Goal: Transaction & Acquisition: Purchase product/service

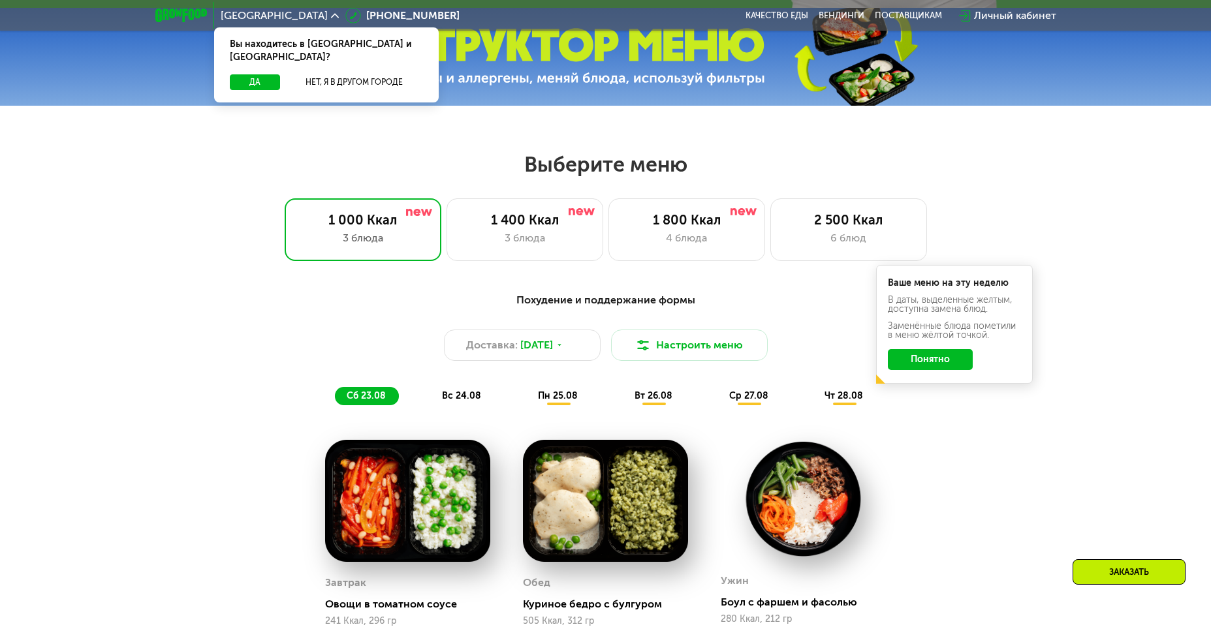
scroll to position [588, 0]
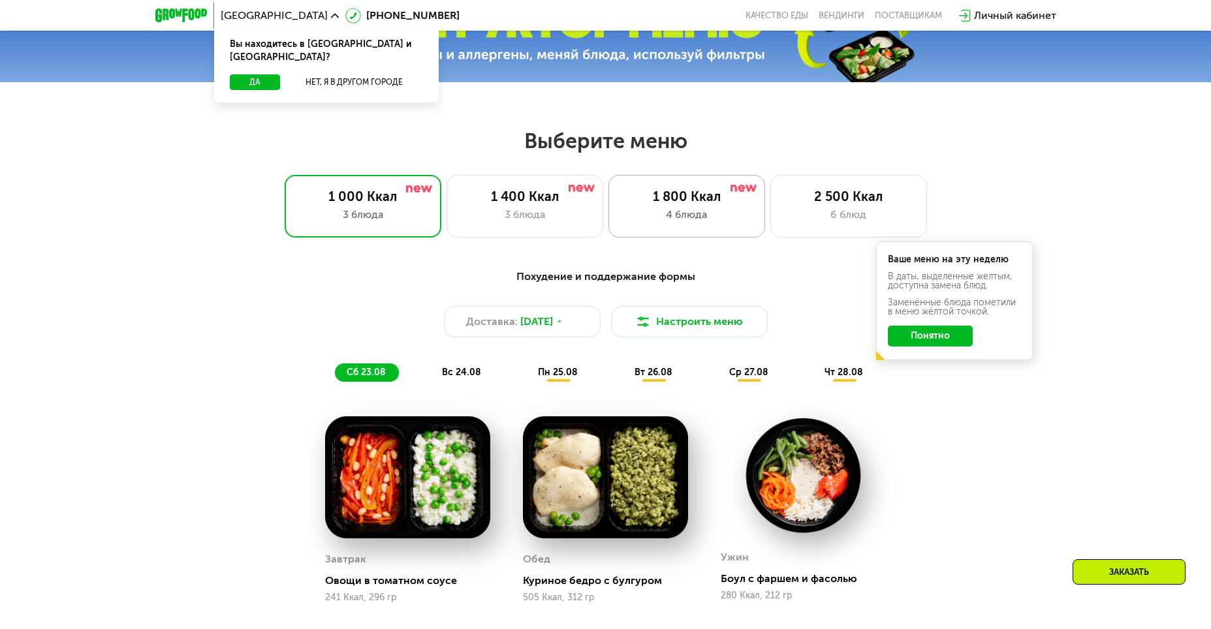
click at [701, 214] on div "4 блюда" at bounding box center [686, 215] width 129 height 16
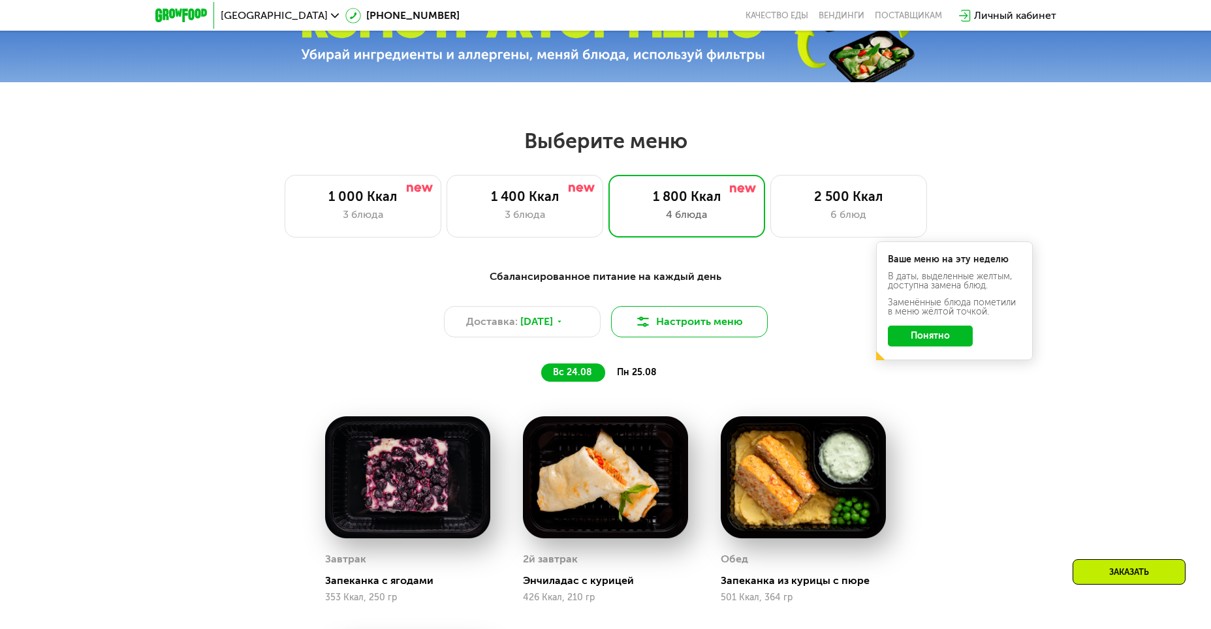
click at [722, 321] on button "Настроить меню" at bounding box center [689, 321] width 157 height 31
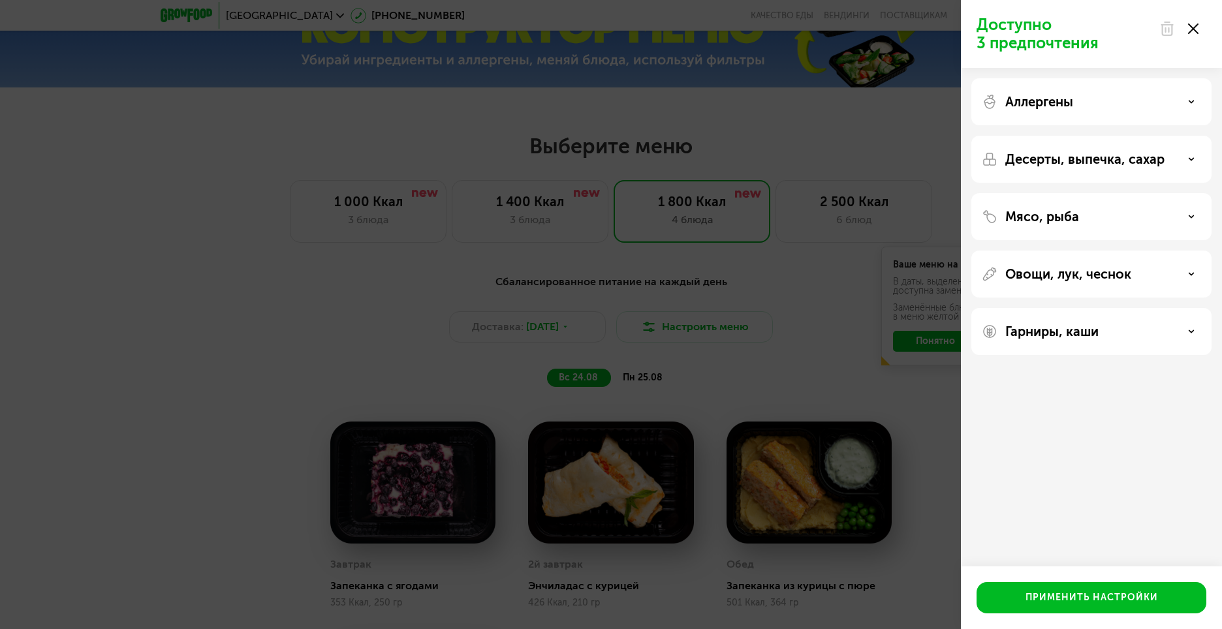
click at [1188, 101] on div "Аллергены" at bounding box center [1091, 102] width 219 height 16
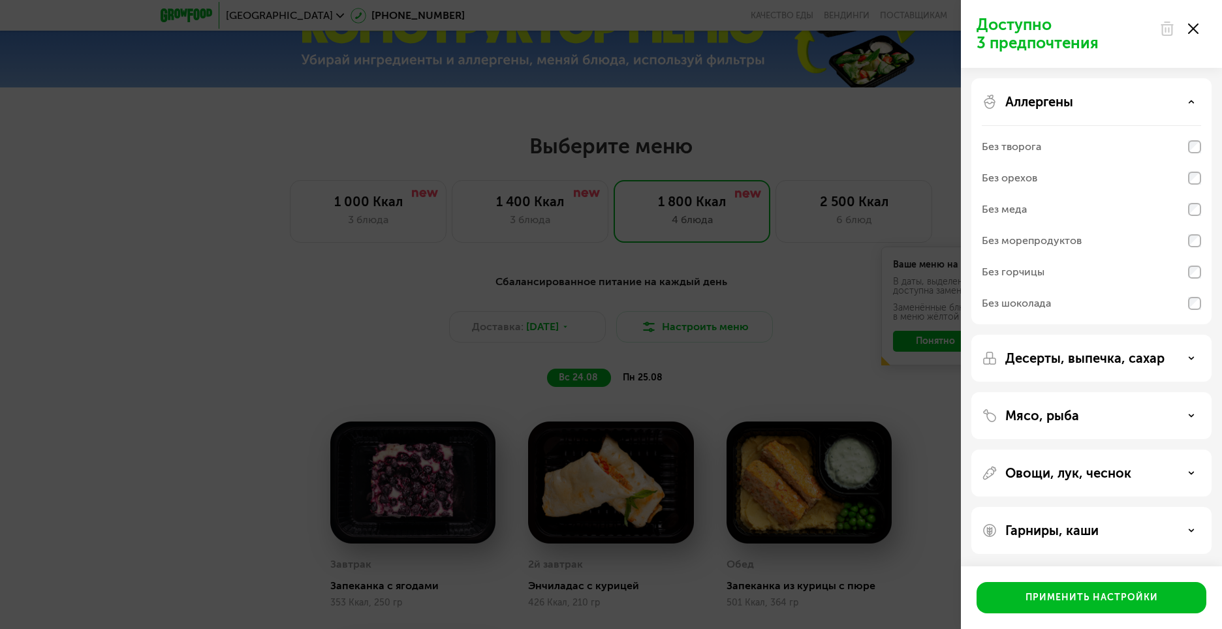
click at [1188, 101] on div "Аллергены" at bounding box center [1091, 102] width 219 height 16
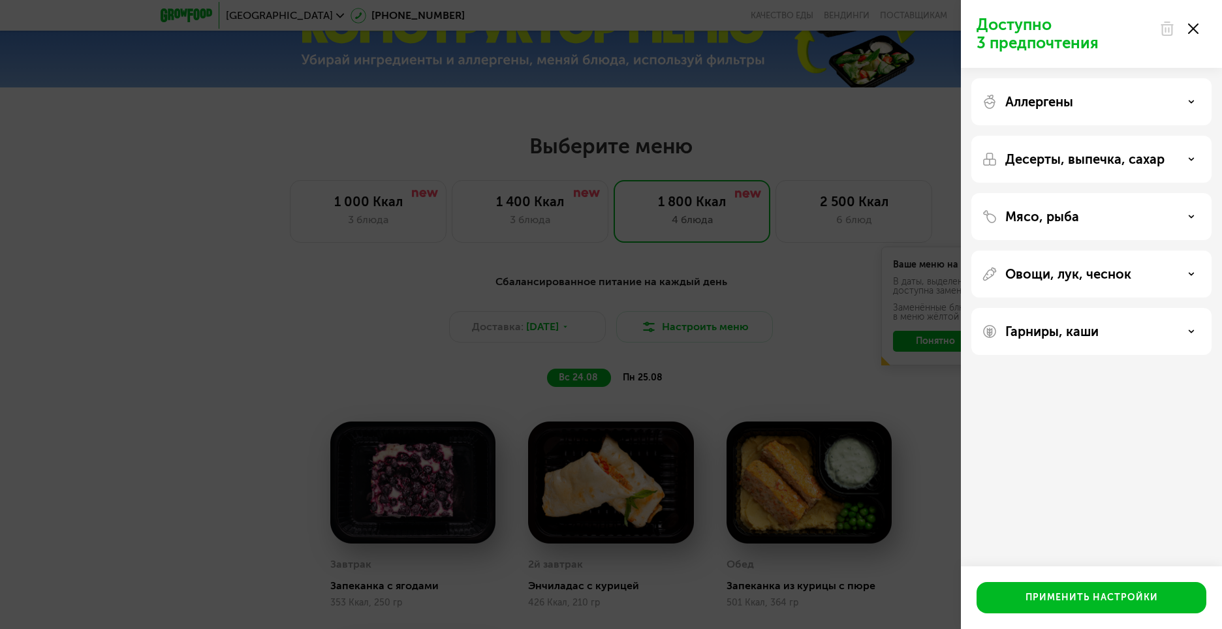
click at [1165, 251] on div "Мясо, рыба" at bounding box center [1092, 274] width 240 height 47
click at [1169, 251] on div "Мясо, рыба" at bounding box center [1092, 274] width 240 height 47
click at [1179, 217] on div "Мясо, рыба" at bounding box center [1091, 217] width 219 height 16
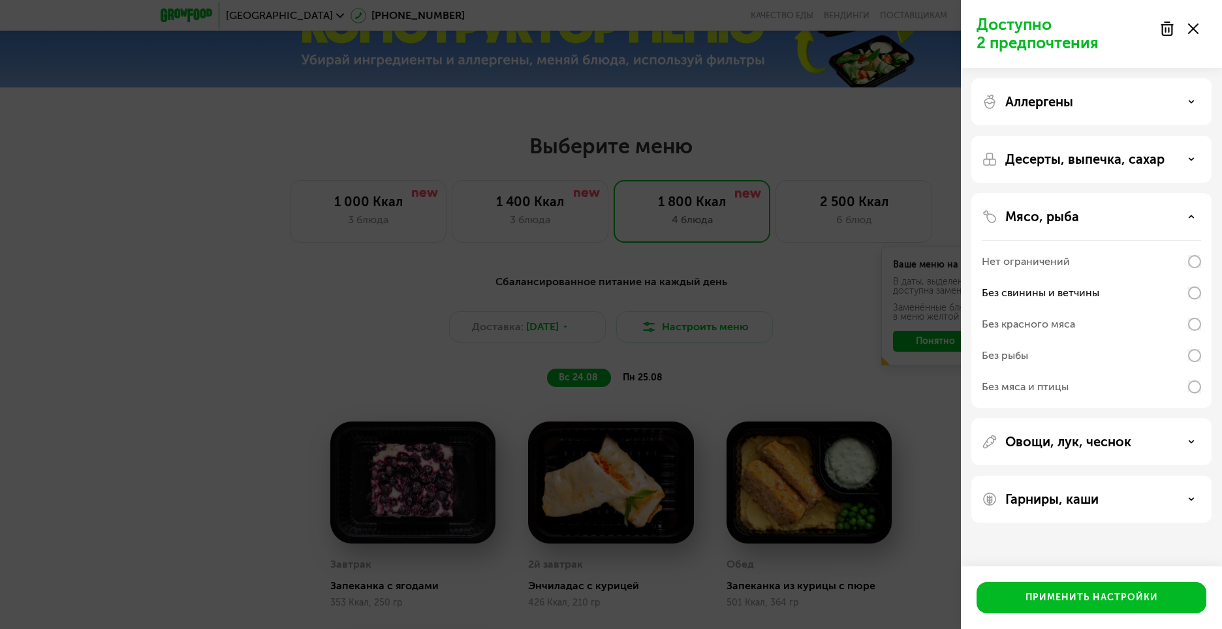
click at [1185, 209] on div "Мясо, рыба" at bounding box center [1091, 217] width 219 height 16
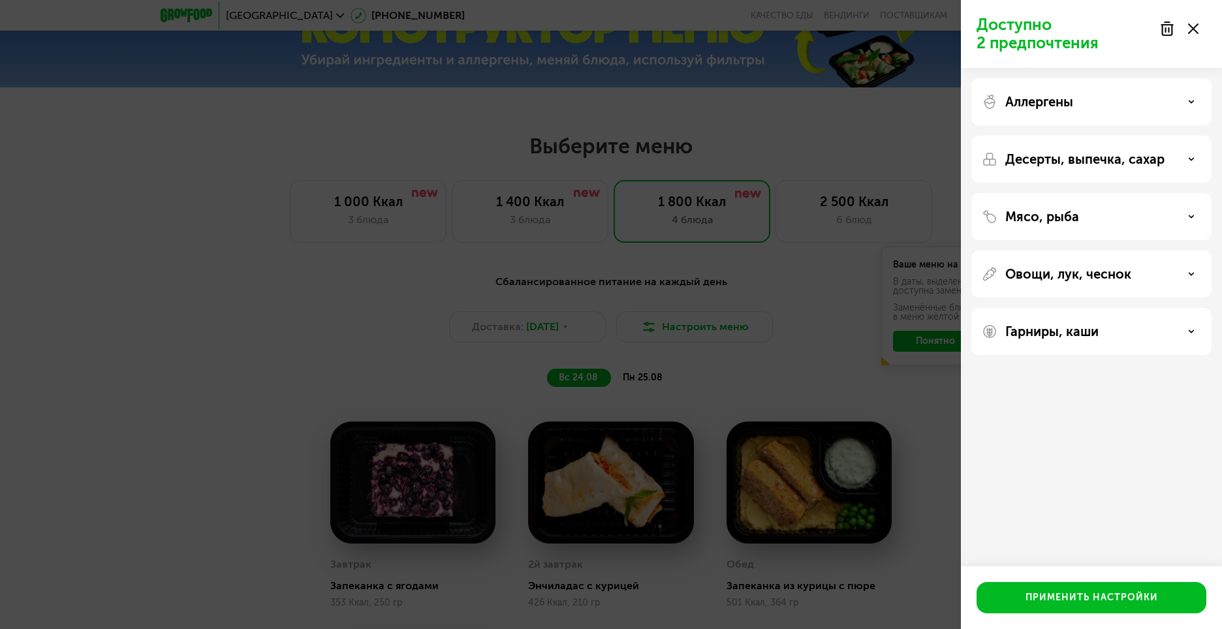
click at [1171, 273] on div "Овощи, лук, чеснок" at bounding box center [1091, 274] width 219 height 16
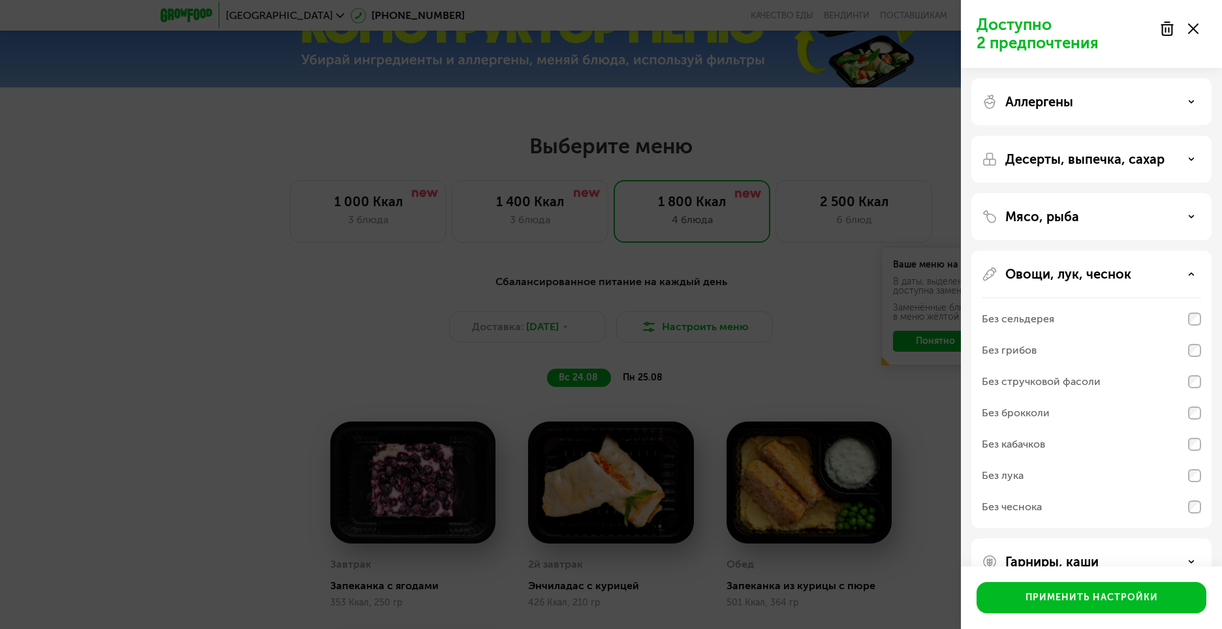
click at [1177, 161] on div "Десерты, выпечка, сахар" at bounding box center [1091, 159] width 219 height 16
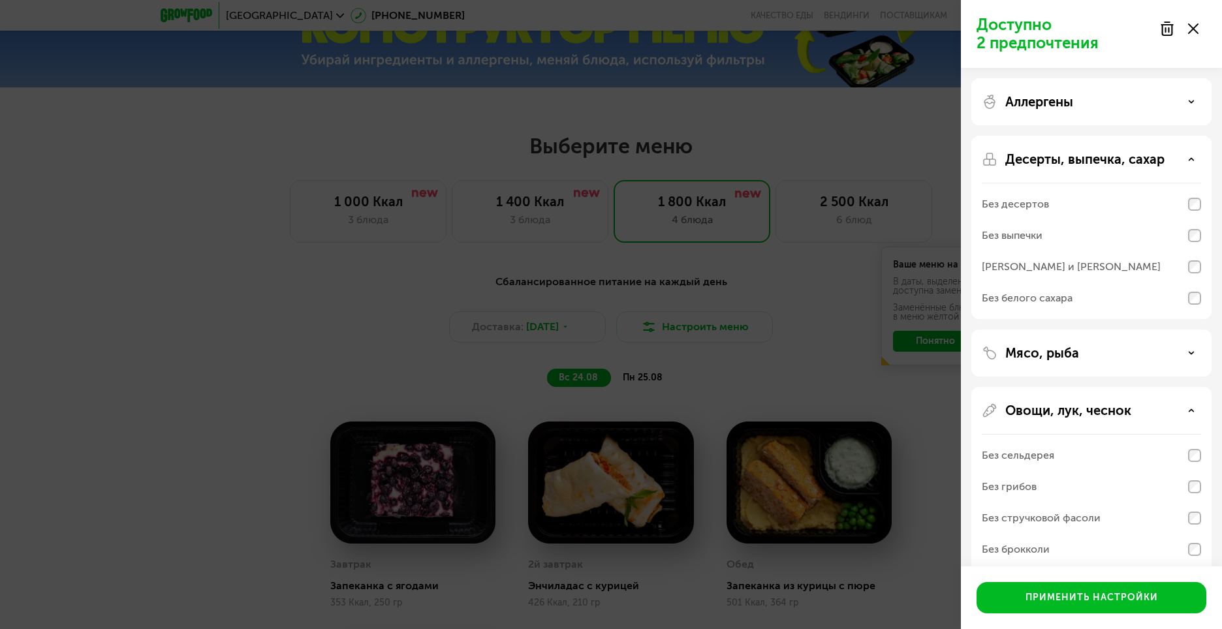
click at [1041, 232] on div "Без выпечки" at bounding box center [1012, 236] width 61 height 16
click at [1051, 293] on div "Без белого сахара" at bounding box center [1027, 299] width 91 height 16
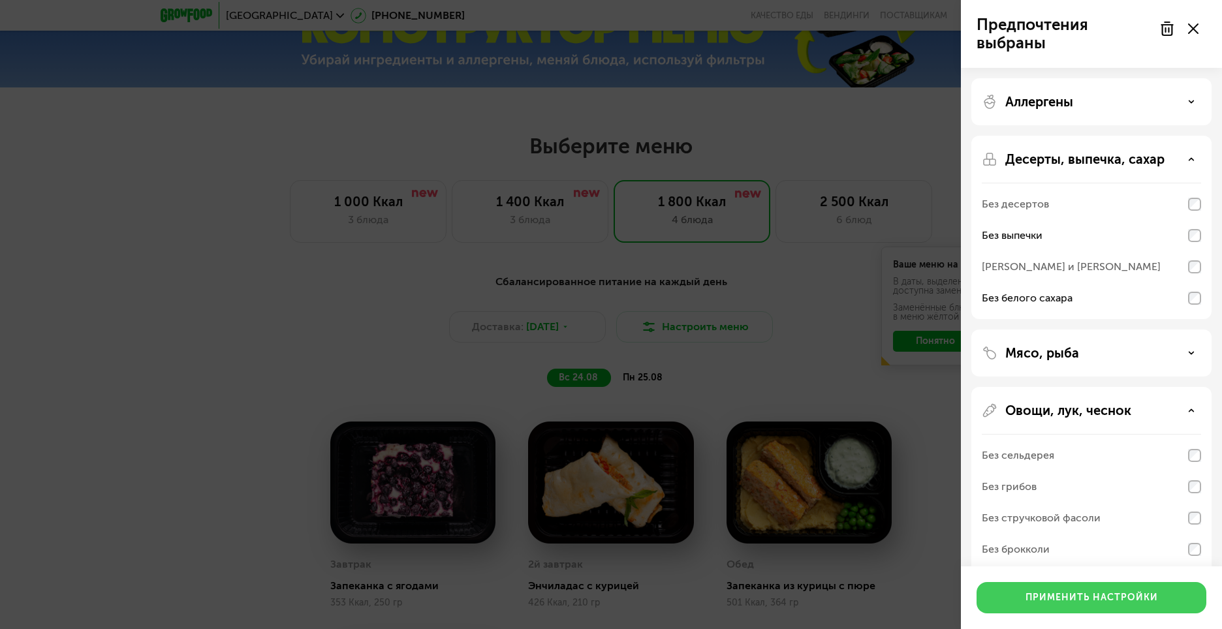
click at [1093, 603] on div "Применить настройки" at bounding box center [1092, 598] width 133 height 13
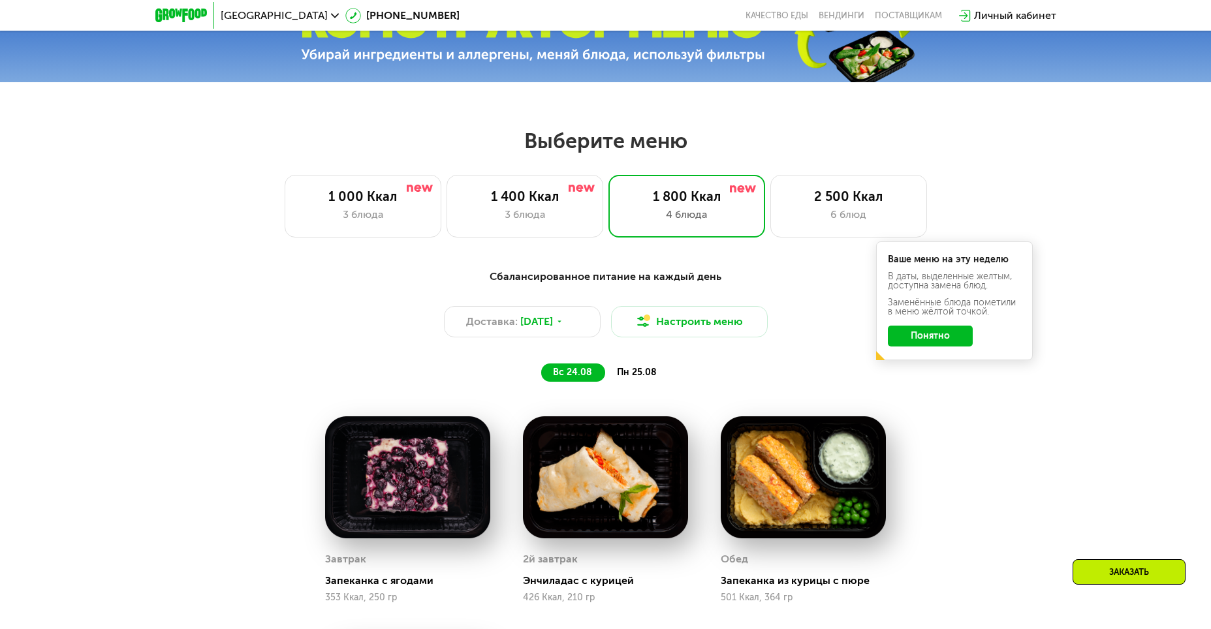
click at [946, 347] on button "Понятно" at bounding box center [930, 336] width 85 height 21
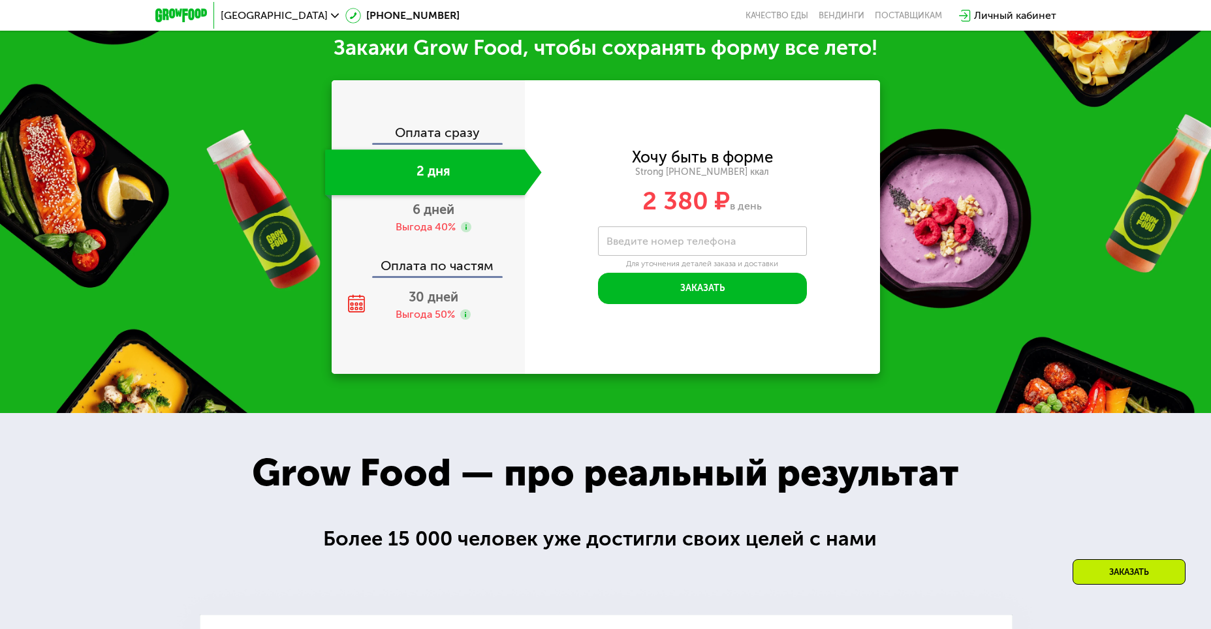
scroll to position [1502, 0]
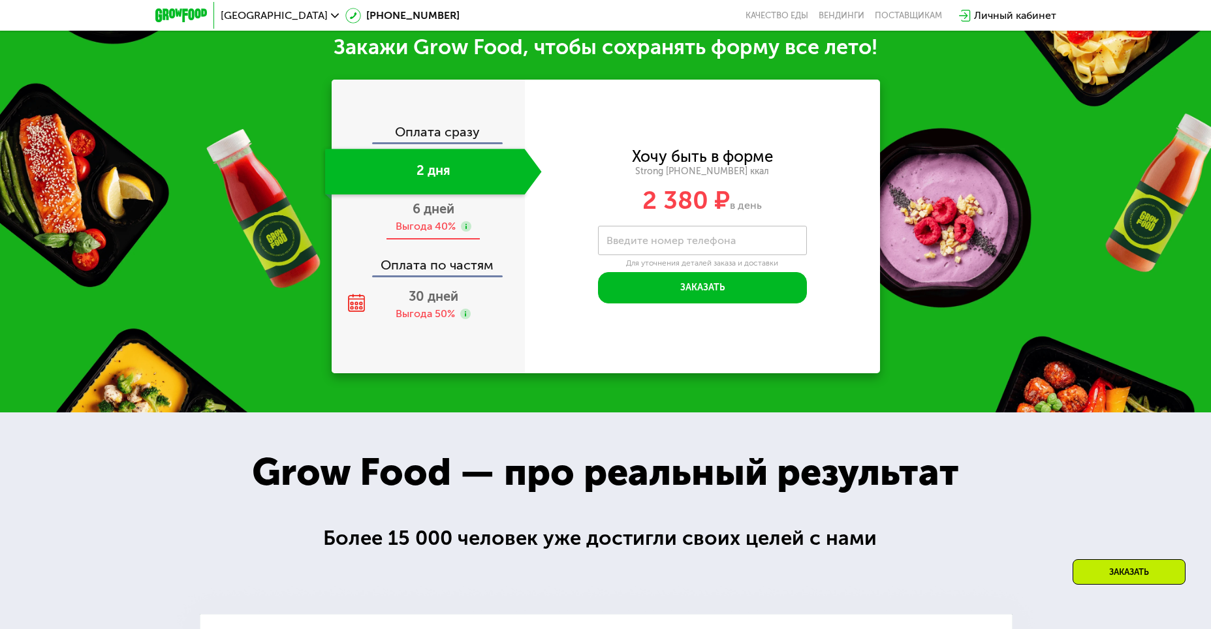
click at [428, 217] on span "6 дней" at bounding box center [434, 209] width 42 height 16
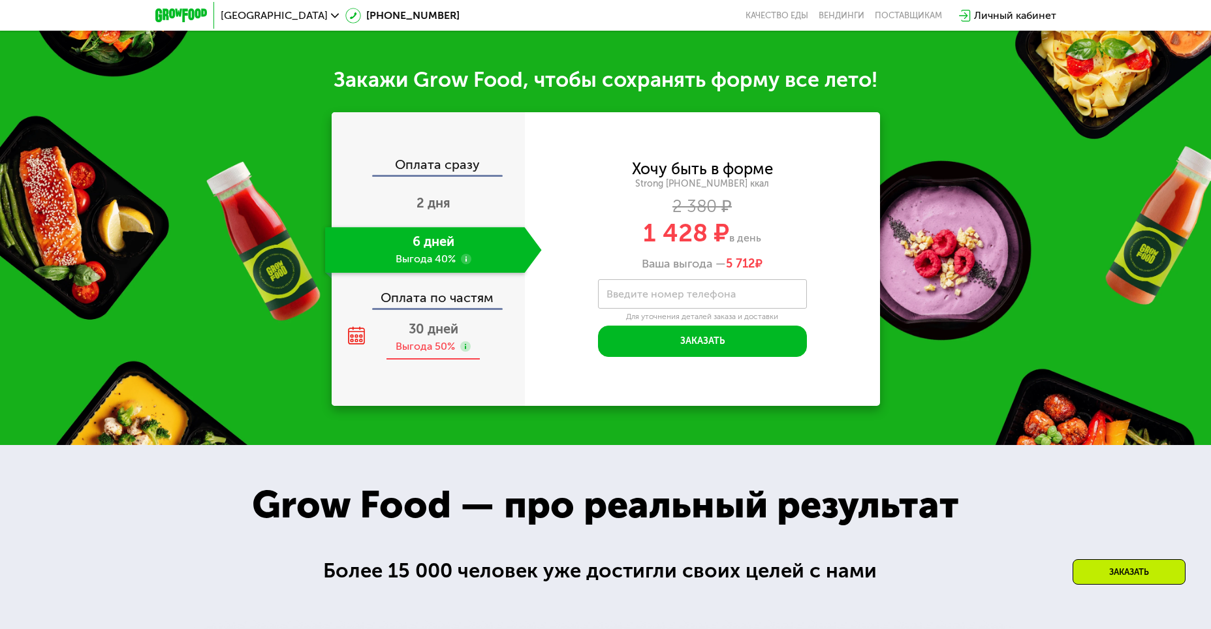
click at [464, 351] on use at bounding box center [465, 347] width 10 height 10
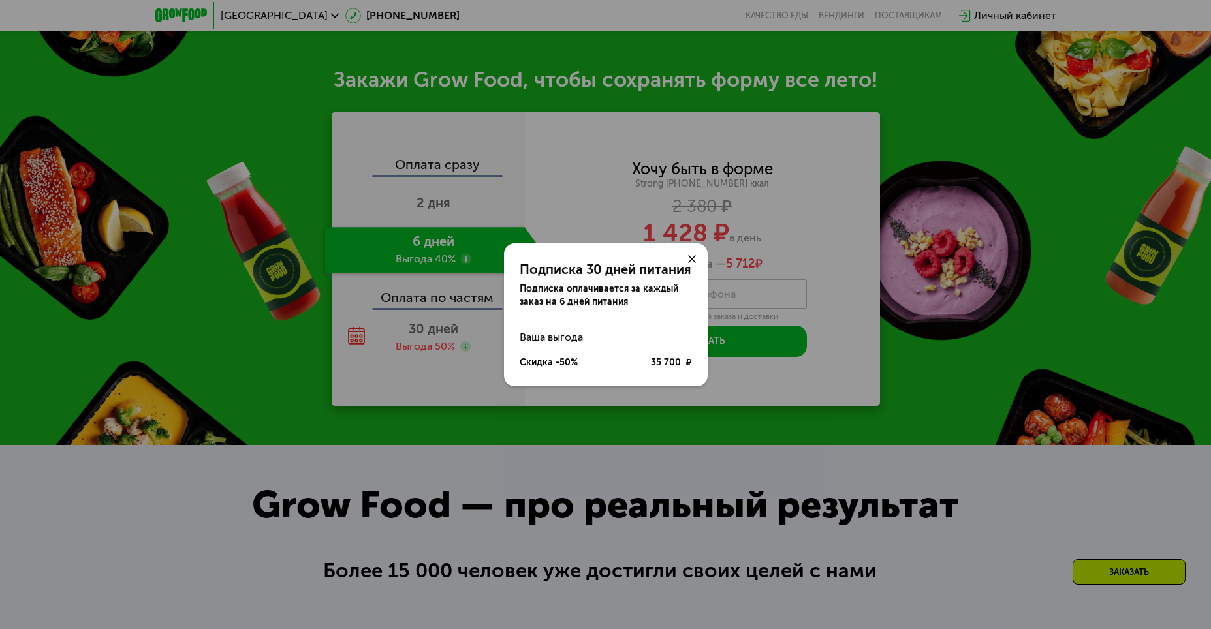
click at [694, 257] on use at bounding box center [692, 259] width 8 height 8
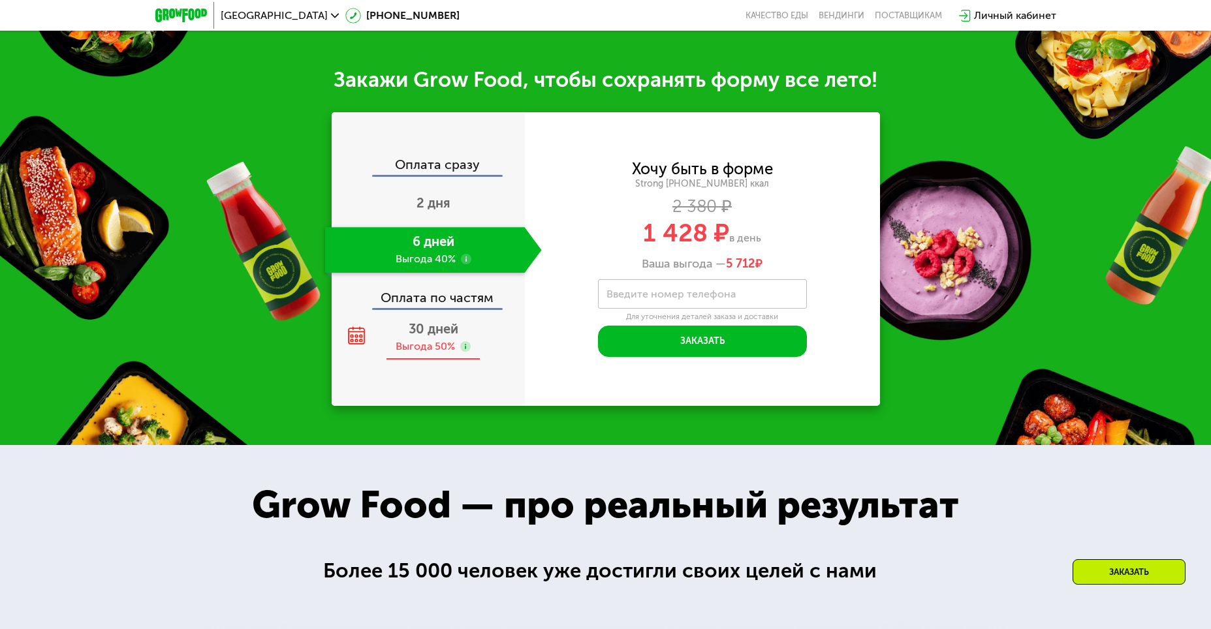
click at [444, 349] on div "Выгода 50%" at bounding box center [425, 347] width 59 height 14
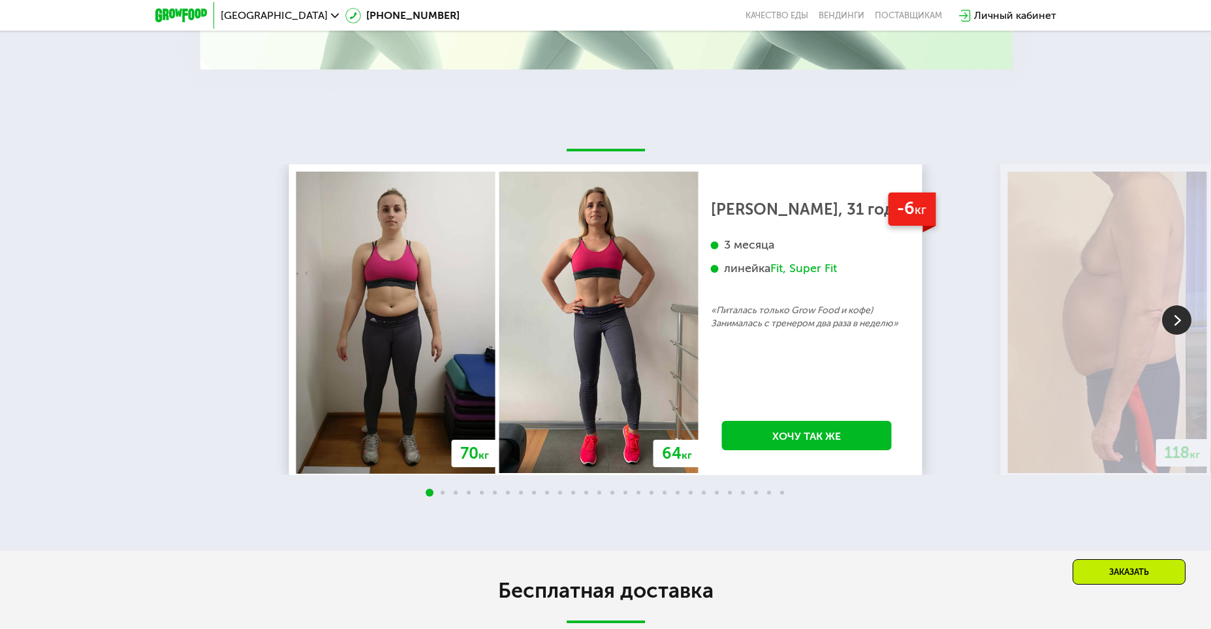
scroll to position [2547, 0]
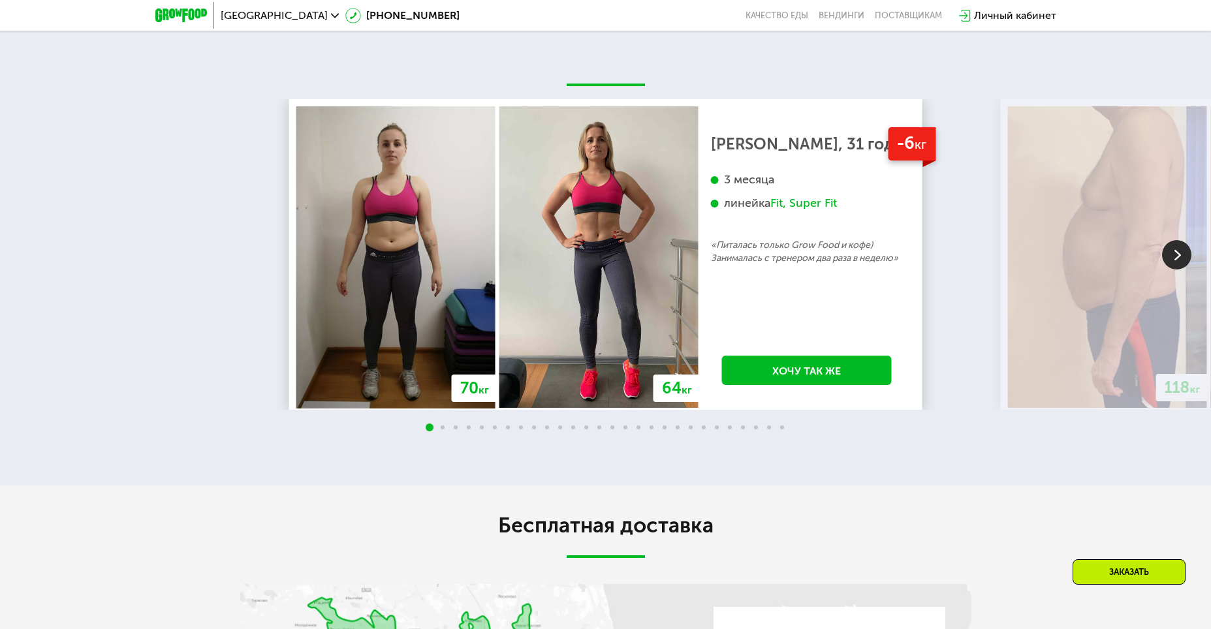
click at [1172, 262] on img at bounding box center [1176, 254] width 29 height 29
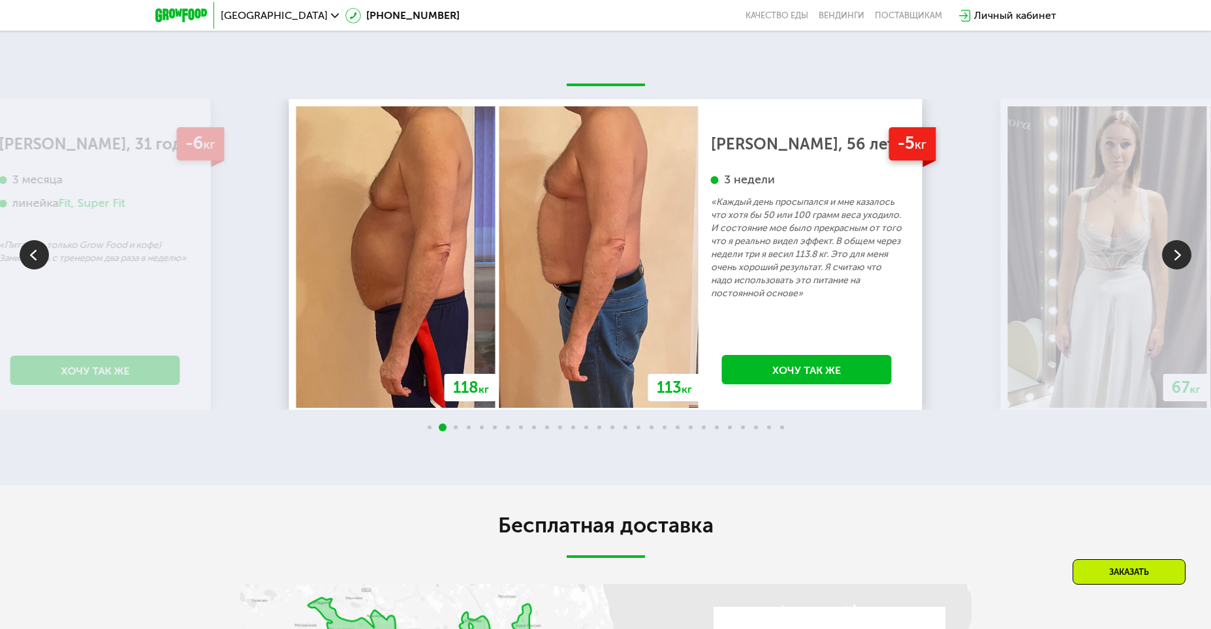
click at [1172, 262] on img at bounding box center [1176, 254] width 29 height 29
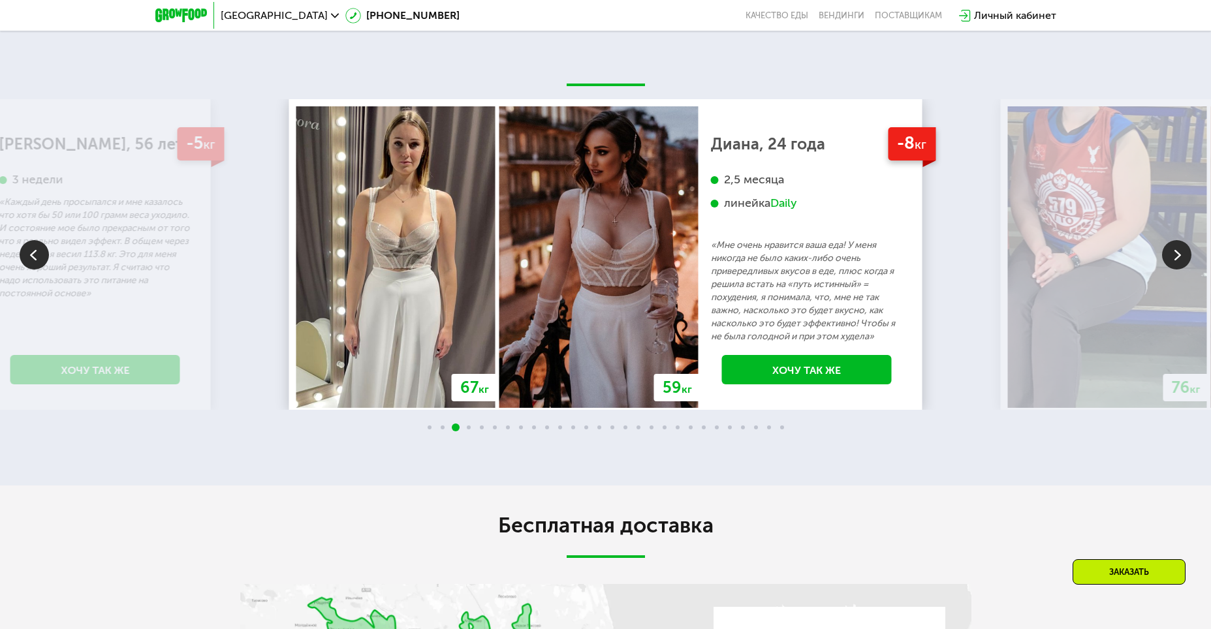
click at [1172, 262] on img at bounding box center [1176, 254] width 29 height 29
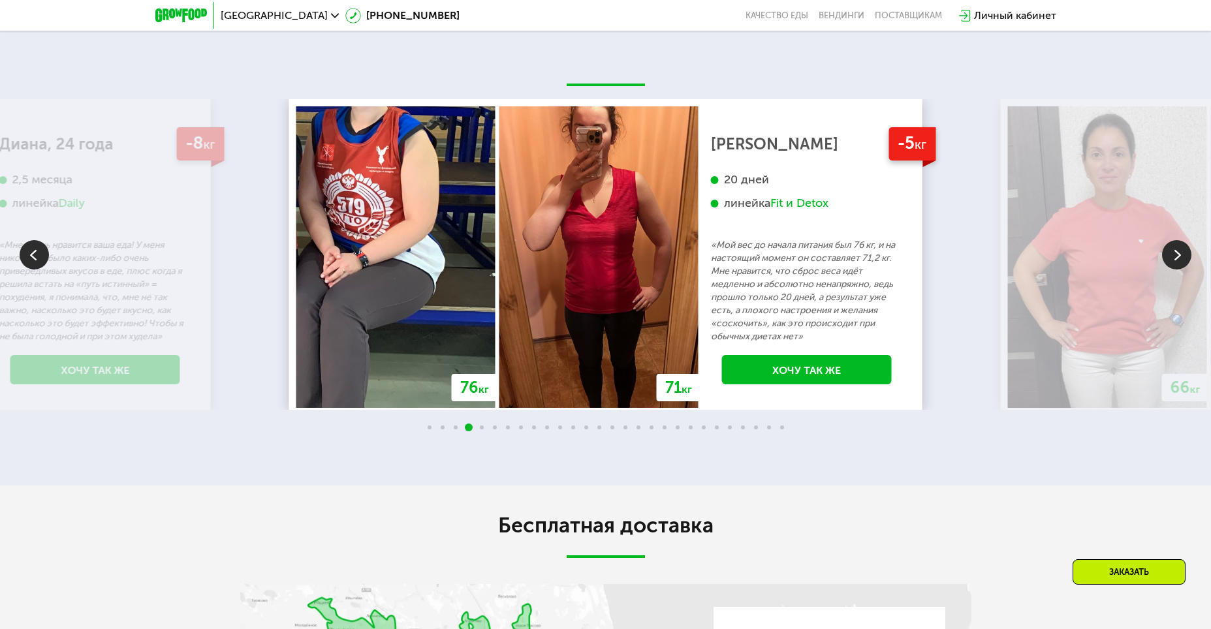
click at [1172, 262] on img at bounding box center [1176, 254] width 29 height 29
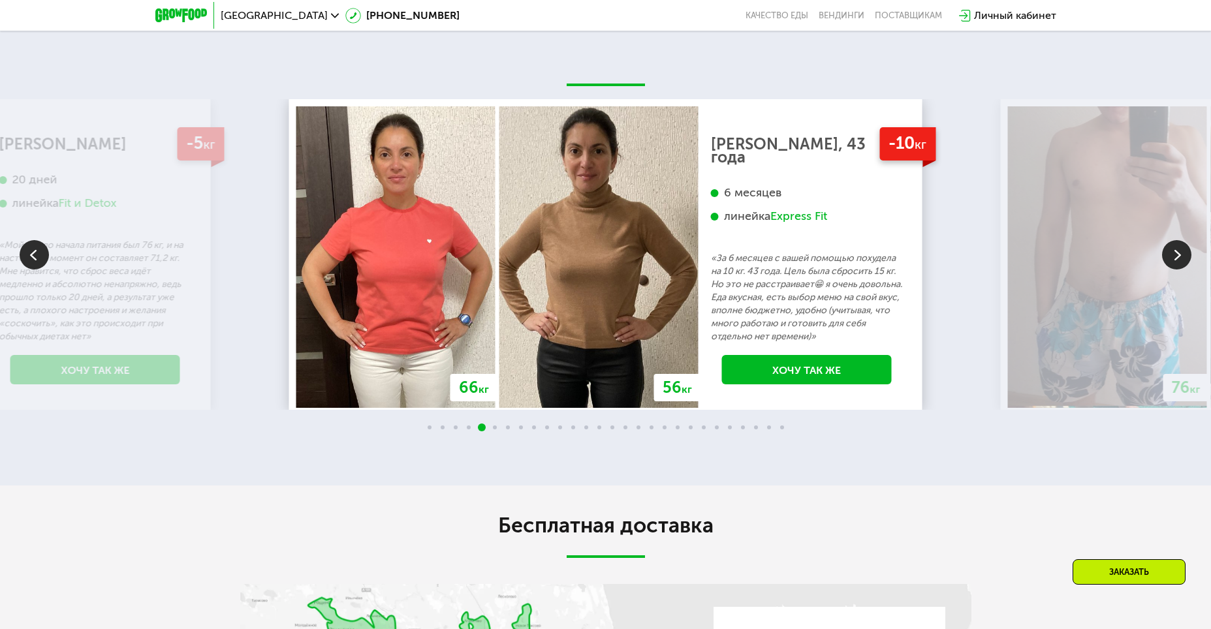
click at [1172, 262] on img at bounding box center [1176, 254] width 29 height 29
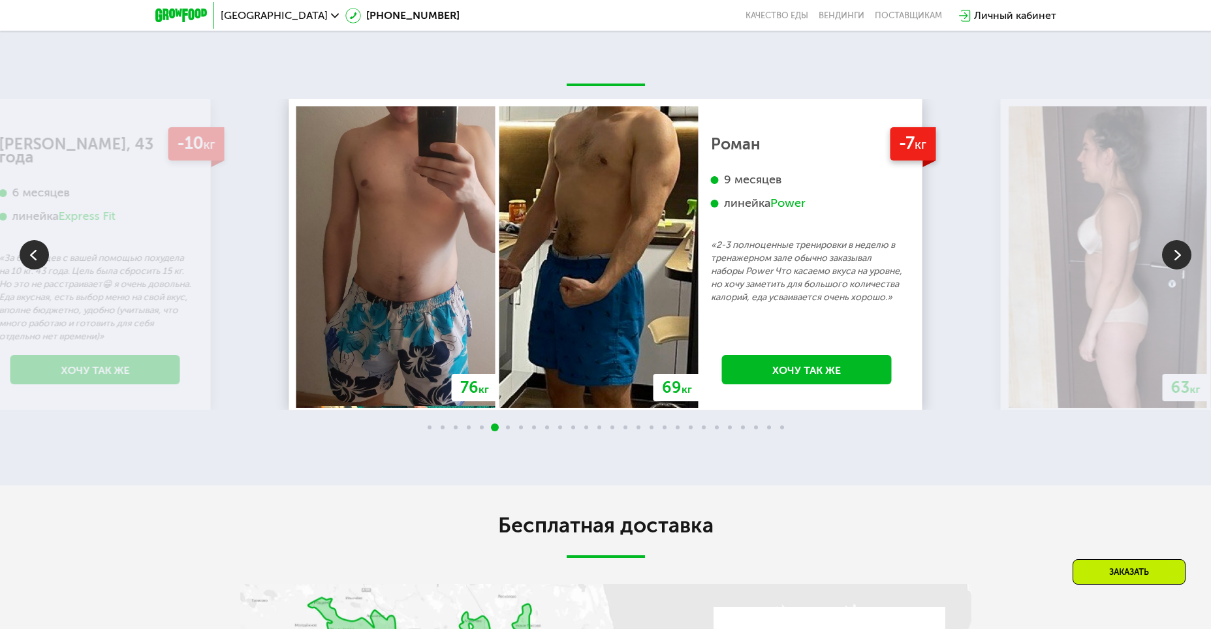
click at [1172, 262] on img at bounding box center [1176, 254] width 29 height 29
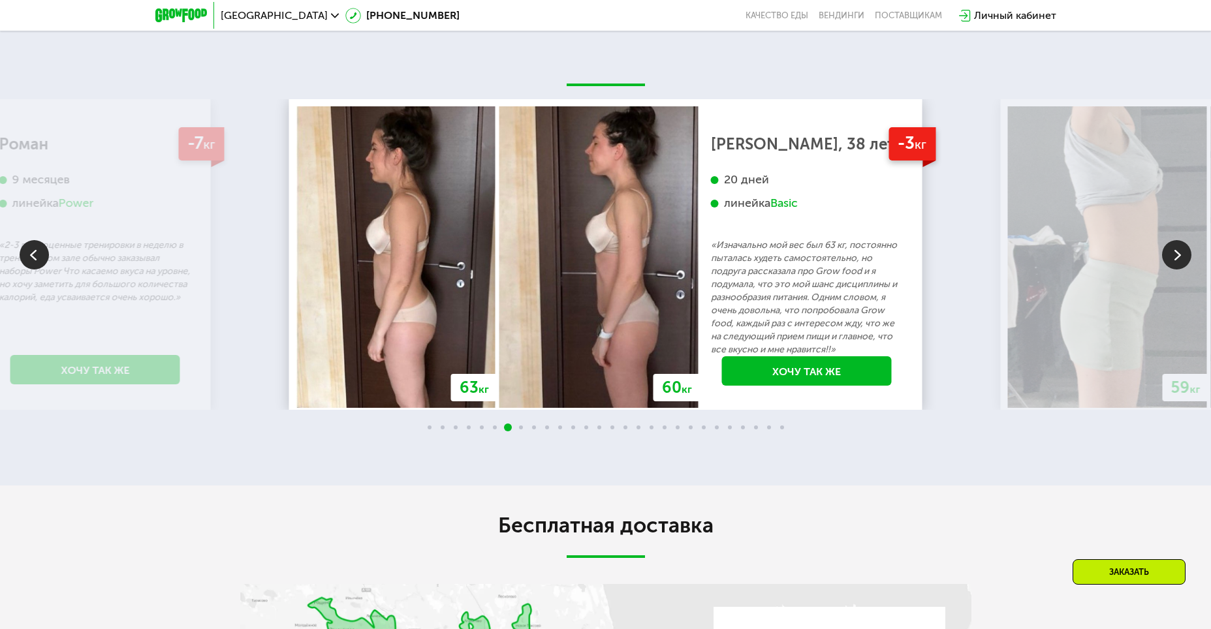
click at [1172, 262] on img at bounding box center [1176, 254] width 29 height 29
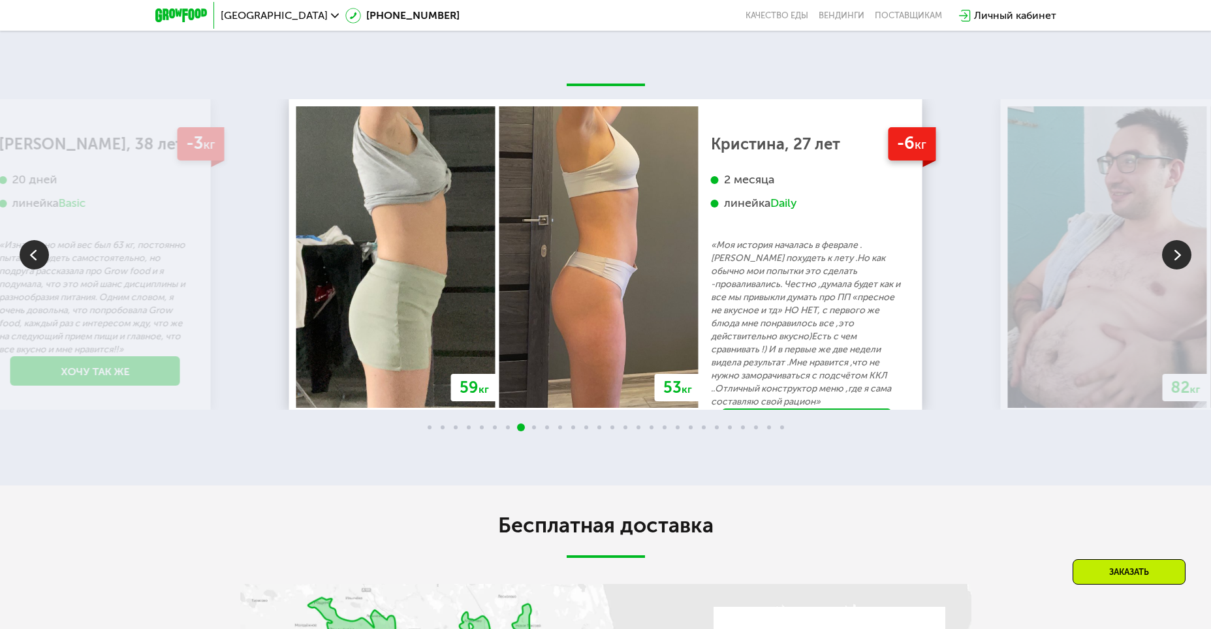
click at [1172, 262] on img at bounding box center [1176, 254] width 29 height 29
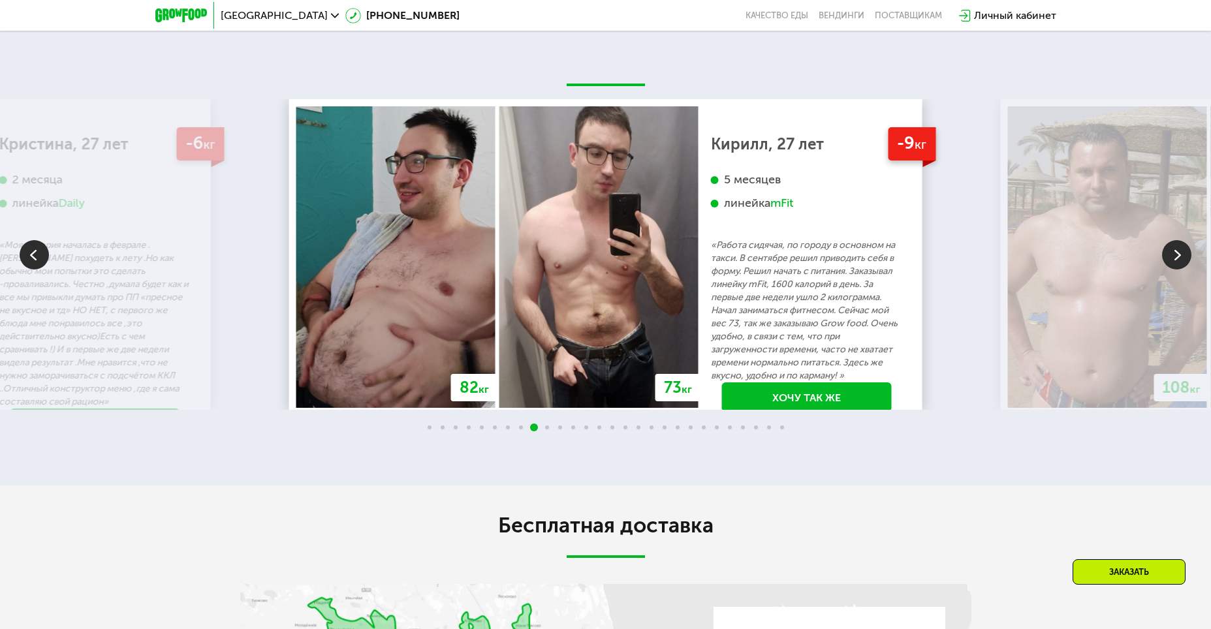
click at [1172, 262] on img at bounding box center [1176, 254] width 29 height 29
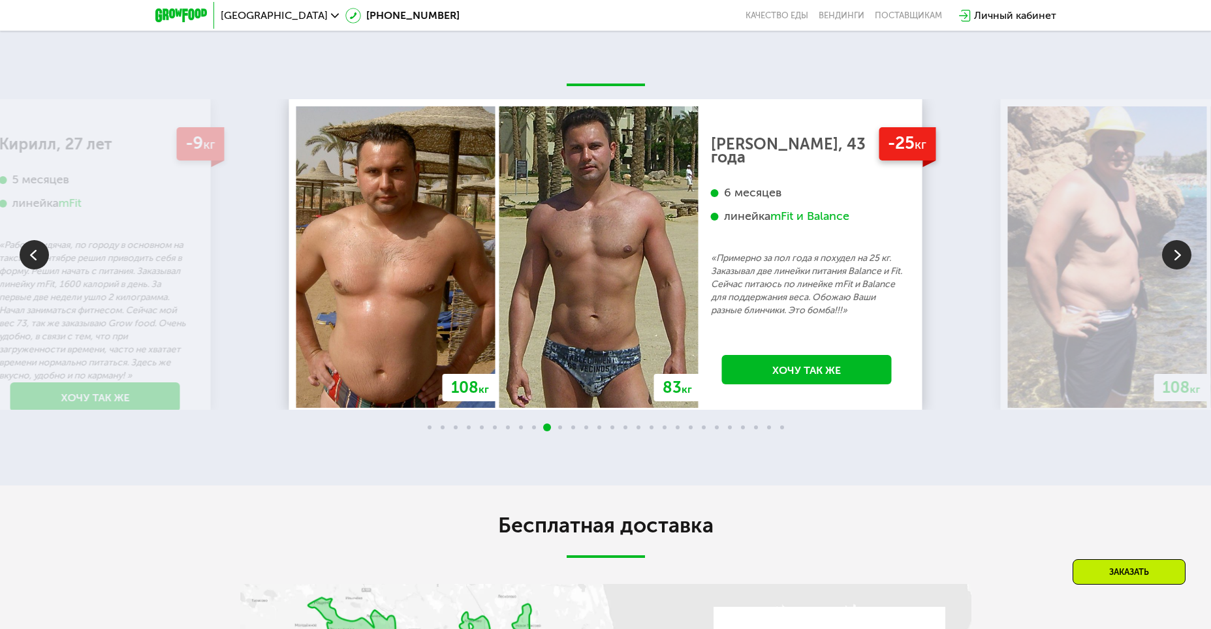
click at [1171, 262] on img at bounding box center [1176, 254] width 29 height 29
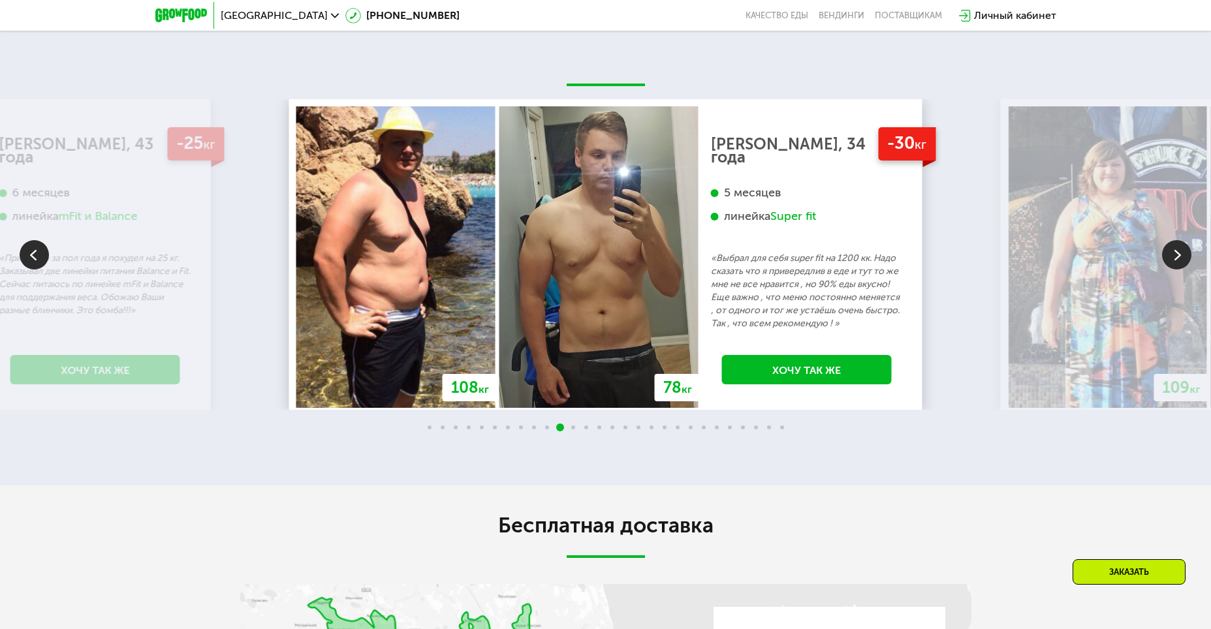
click at [1170, 262] on img at bounding box center [1176, 254] width 29 height 29
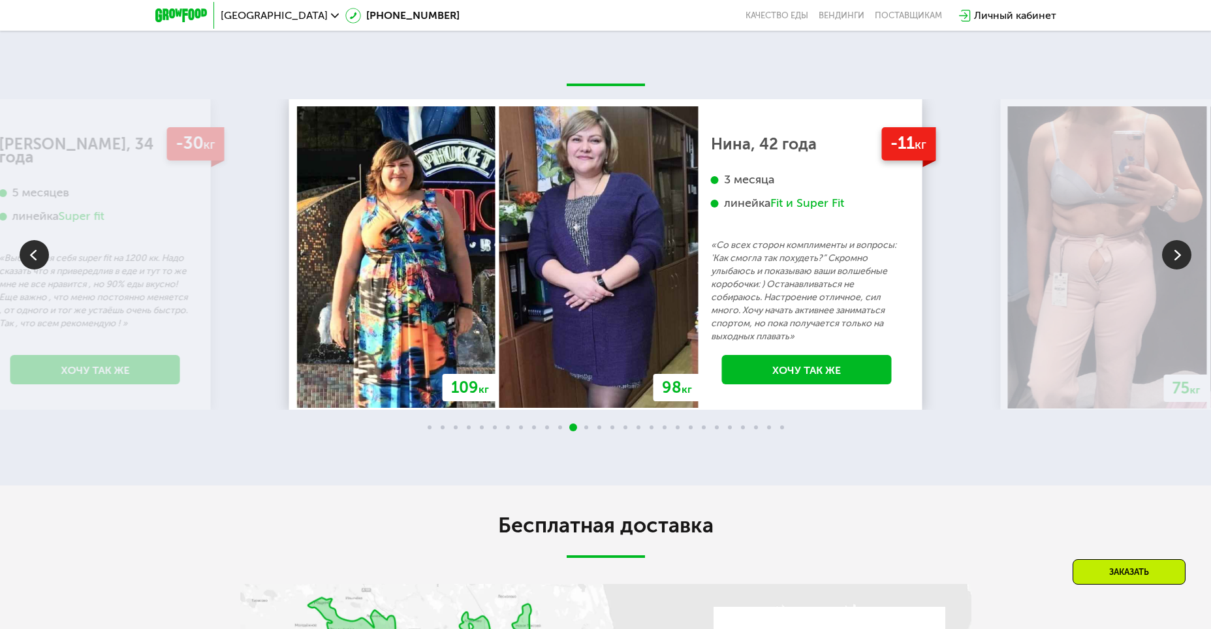
click at [1170, 262] on img at bounding box center [1176, 254] width 29 height 29
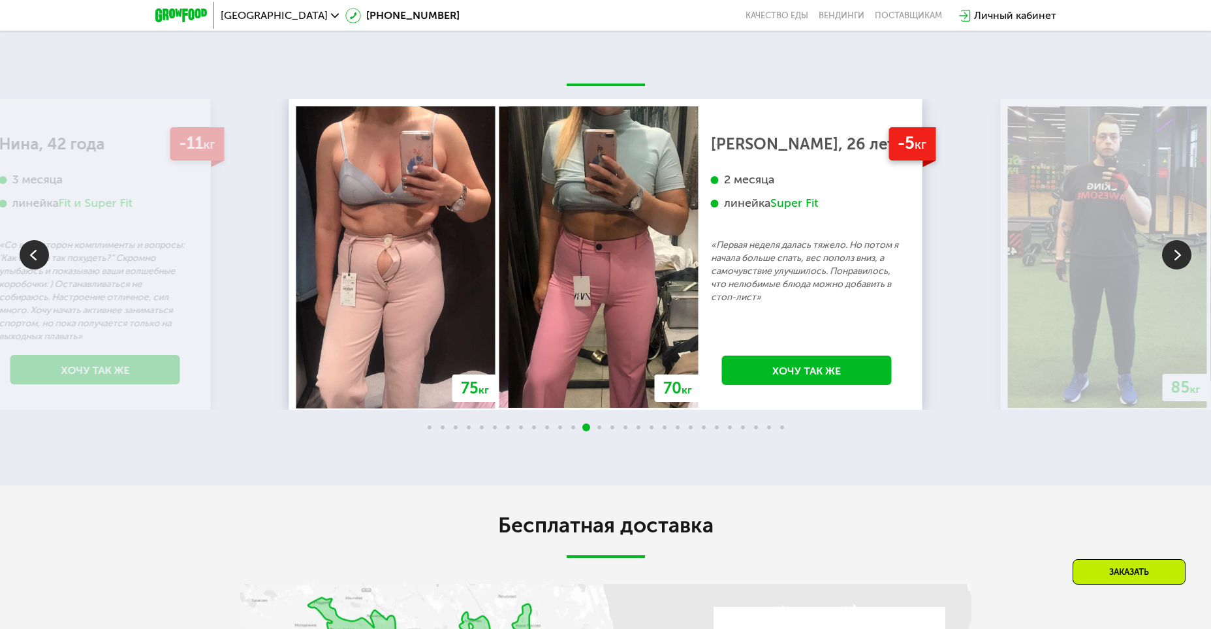
click at [1170, 262] on img at bounding box center [1176, 254] width 29 height 29
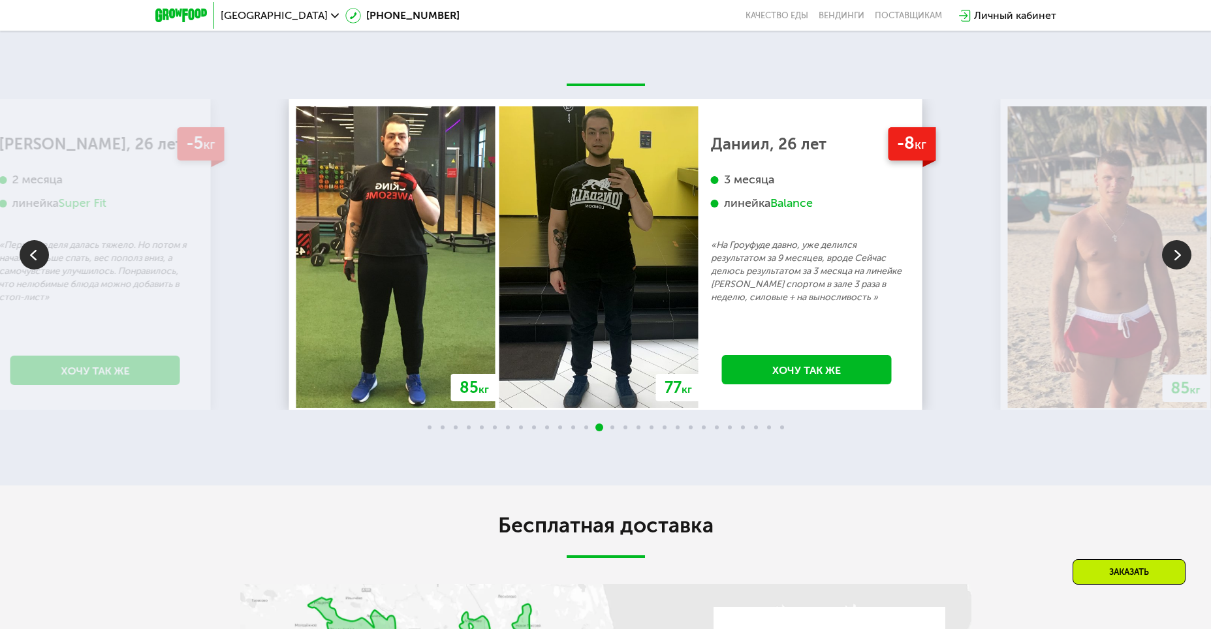
click at [1170, 262] on img at bounding box center [1176, 254] width 29 height 29
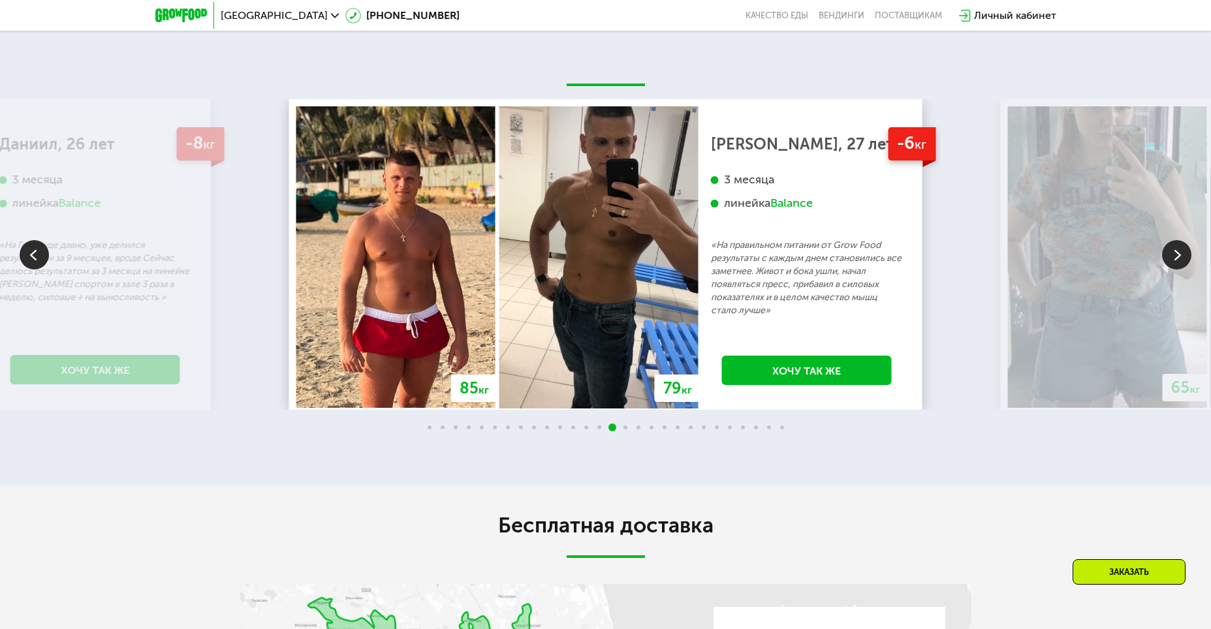
click at [1170, 262] on img at bounding box center [1176, 254] width 29 height 29
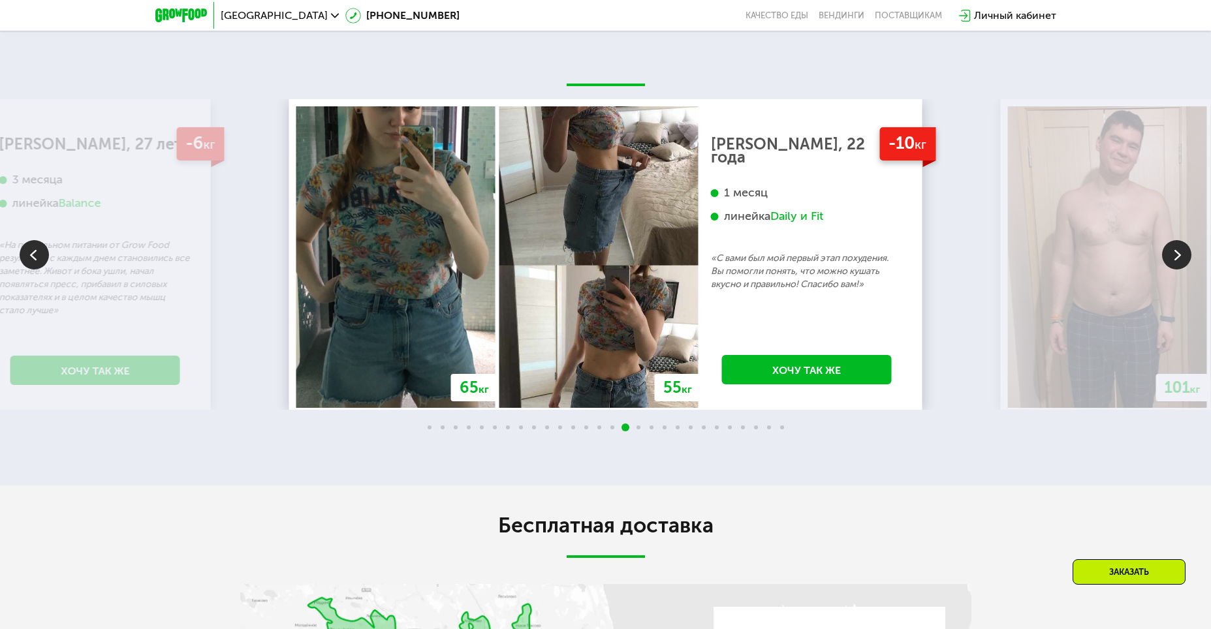
click at [1170, 262] on img at bounding box center [1176, 254] width 29 height 29
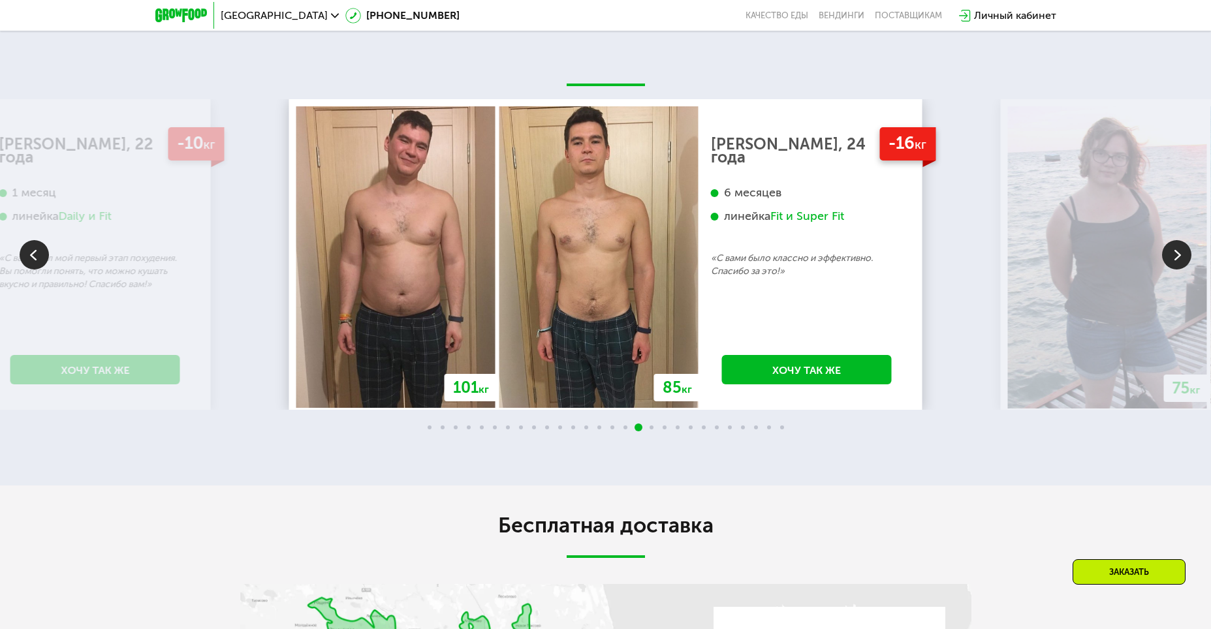
click at [1170, 262] on img at bounding box center [1176, 254] width 29 height 29
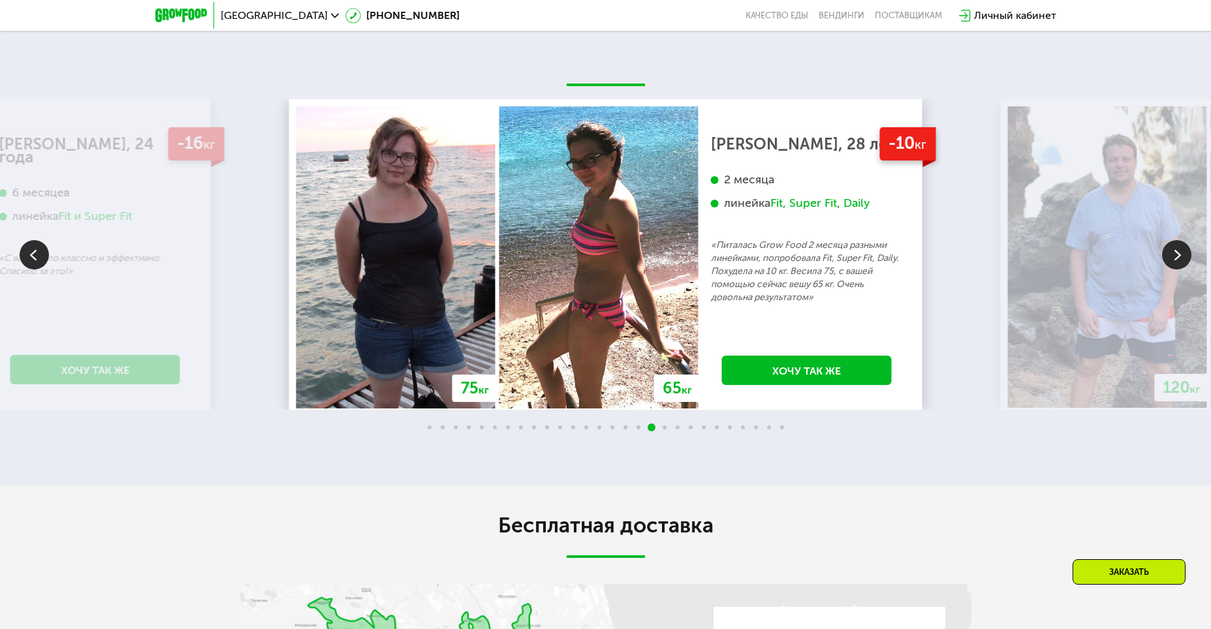
click at [1170, 262] on img at bounding box center [1176, 254] width 29 height 29
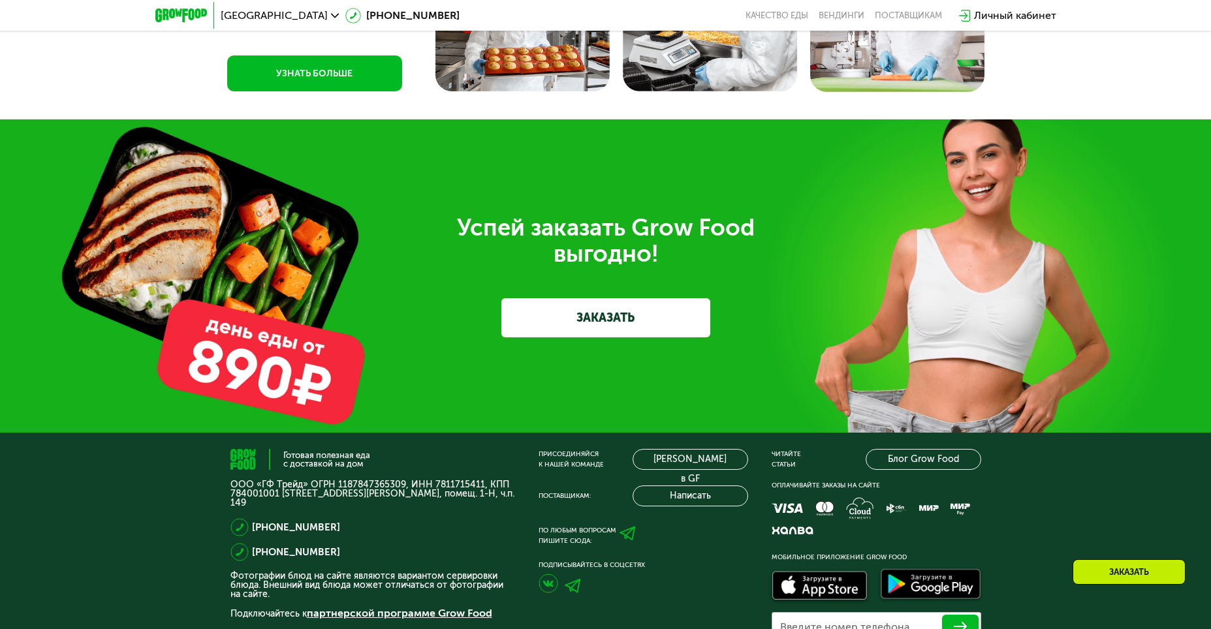
scroll to position [4019, 0]
